Goal: Information Seeking & Learning: Learn about a topic

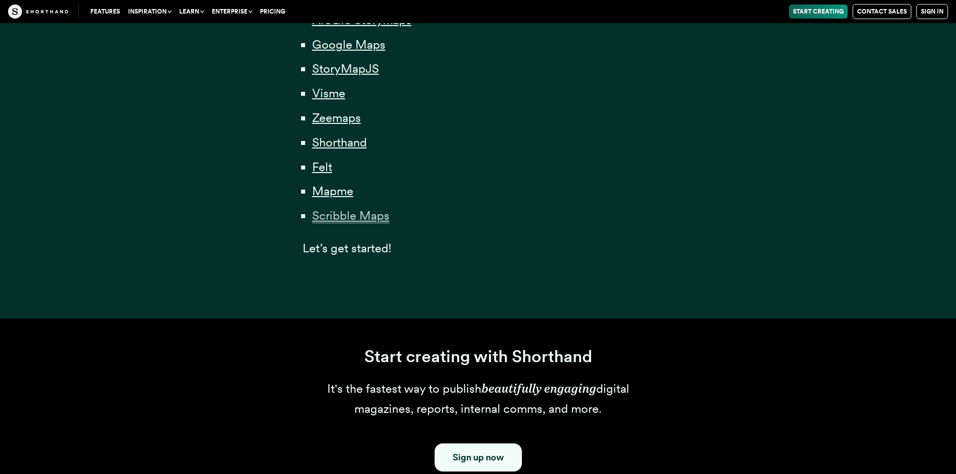
scroll to position [853, 0]
drag, startPoint x: 322, startPoint y: 164, endPoint x: 326, endPoint y: 146, distance: 18.1
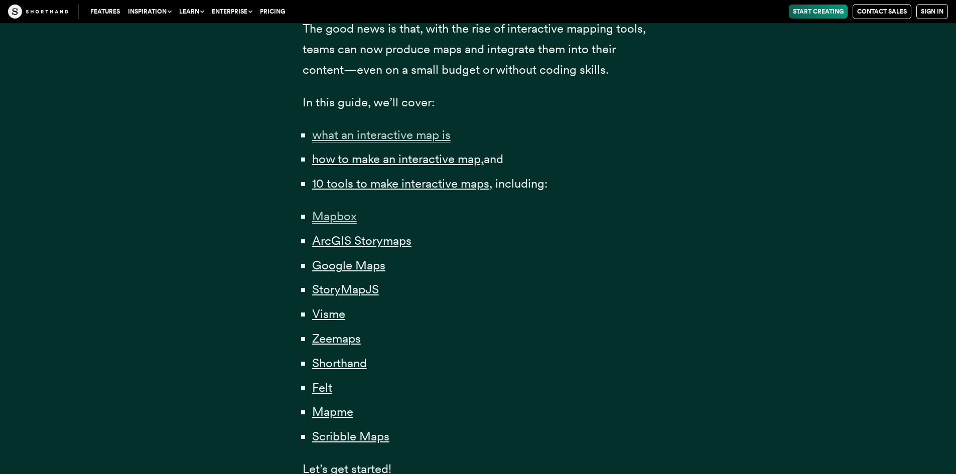
scroll to position [602, 0]
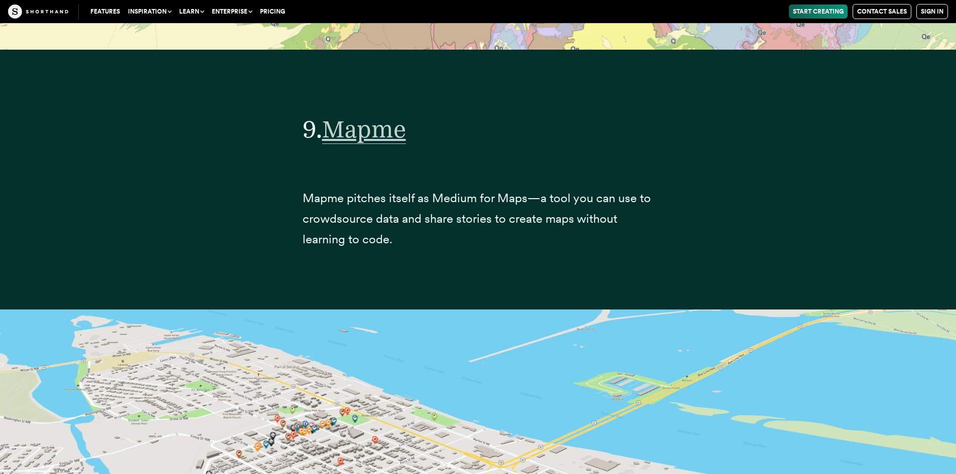
scroll to position [22742, 0]
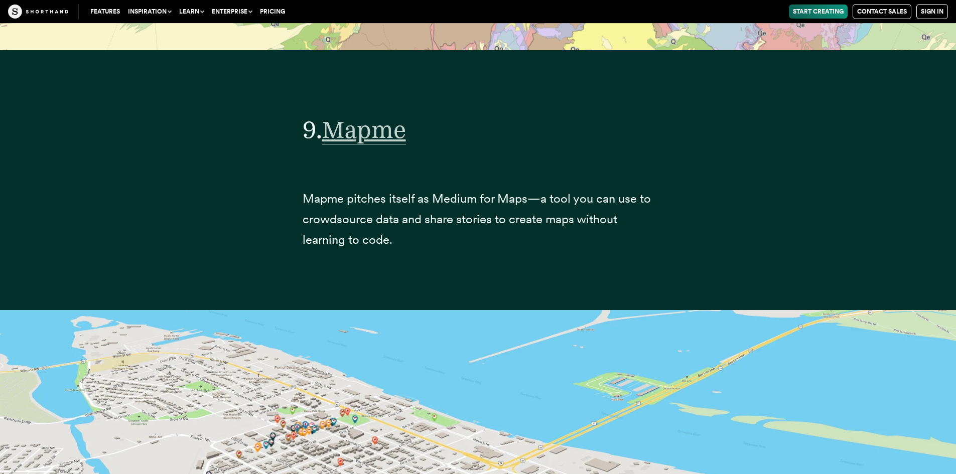
click at [392, 134] on span "Mapme" at bounding box center [364, 130] width 84 height 30
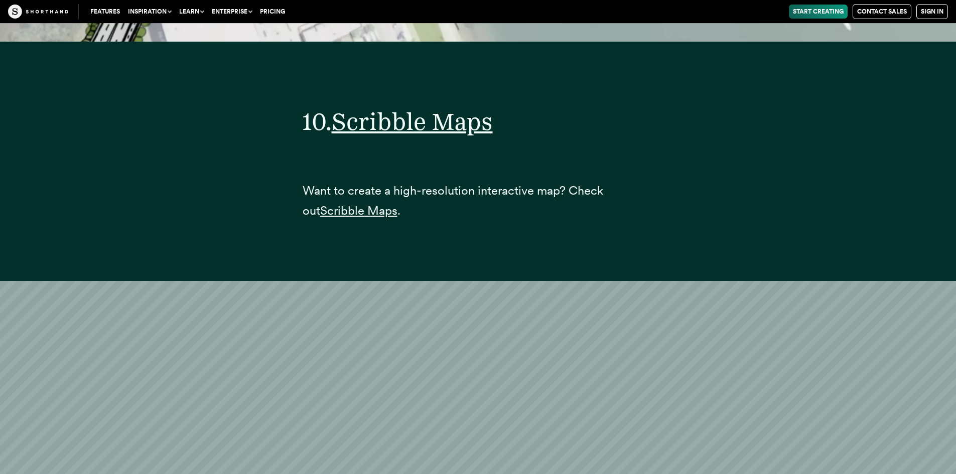
scroll to position [24935, 0]
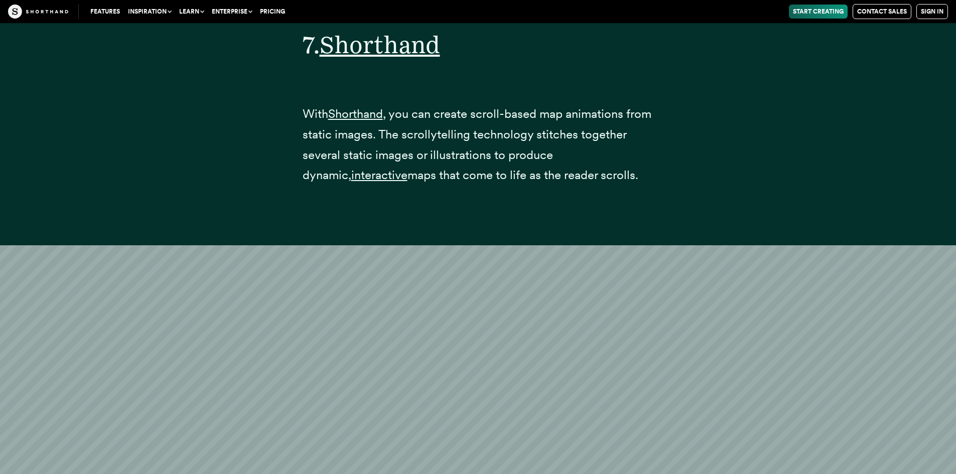
scroll to position [18611, 0]
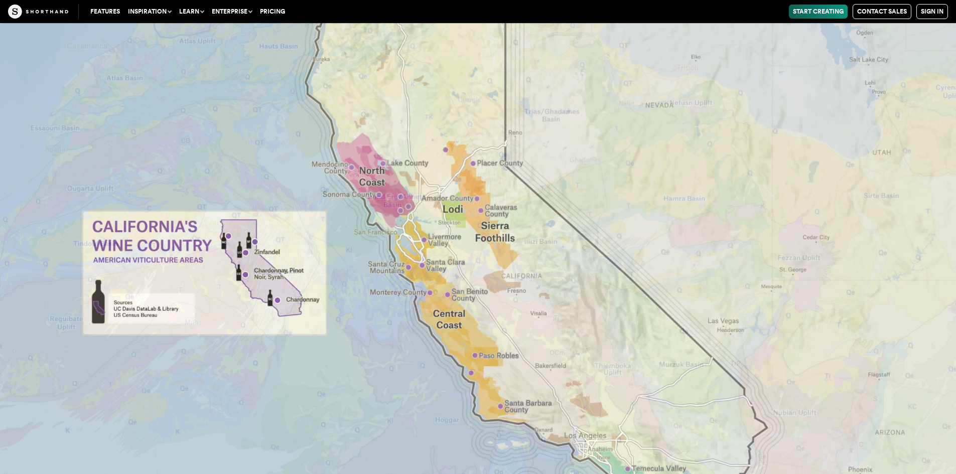
scroll to position [21414, 0]
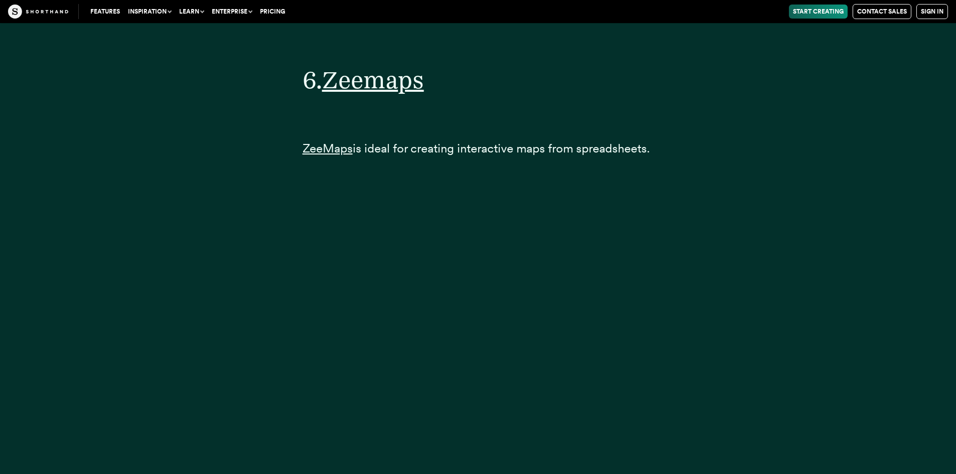
scroll to position [16478, 0]
